Goal: Information Seeking & Learning: Learn about a topic

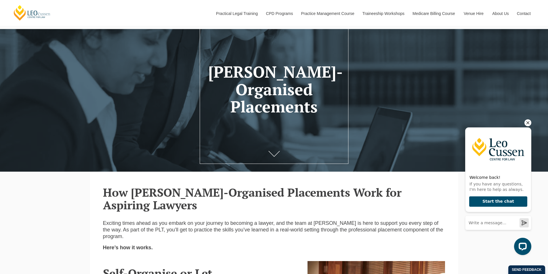
scroll to position [29, 0]
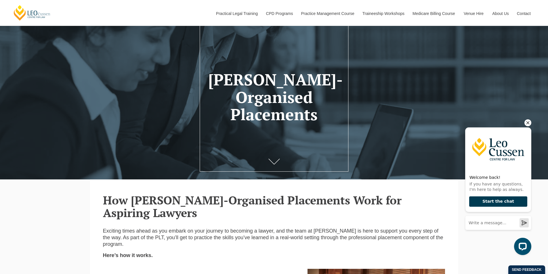
click at [507, 202] on button "Start the chat" at bounding box center [498, 201] width 58 height 11
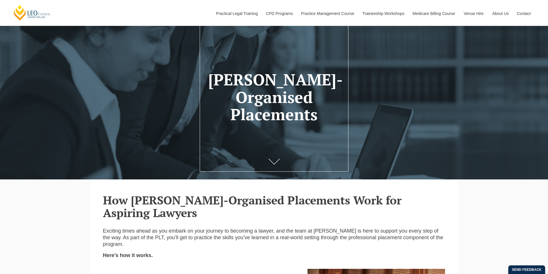
click at [364, 236] on span "As part of the PLT, you’ll get to practice the skills you’ve learned in a real-…" at bounding box center [273, 241] width 340 height 12
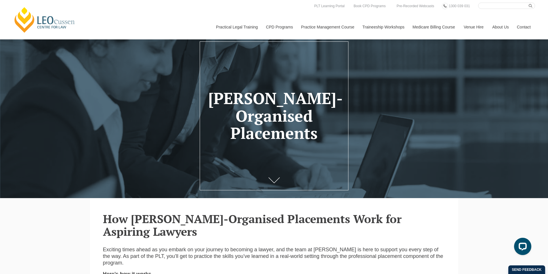
scroll to position [0, 0]
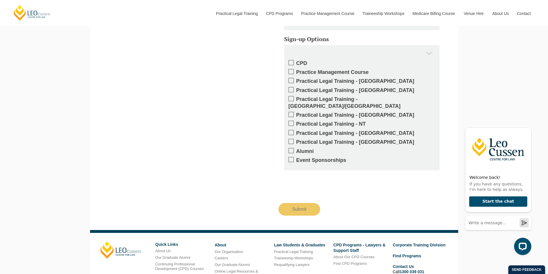
scroll to position [897, 0]
